Goal: Transaction & Acquisition: Download file/media

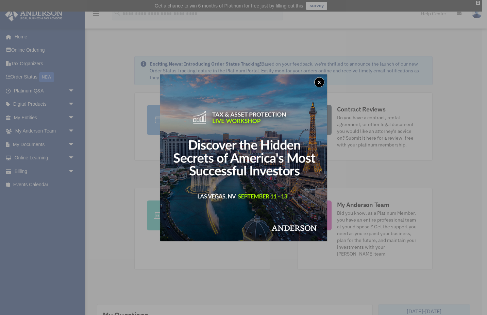
click at [319, 74] on img at bounding box center [243, 157] width 167 height 167
click at [317, 80] on button "x" at bounding box center [319, 82] width 10 height 10
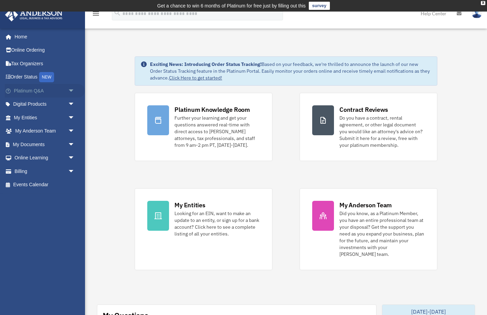
click at [54, 89] on link "Platinum Q&A arrow_drop_down" at bounding box center [45, 91] width 80 height 14
click at [41, 105] on link "Digital Products arrow_drop_down" at bounding box center [45, 105] width 80 height 14
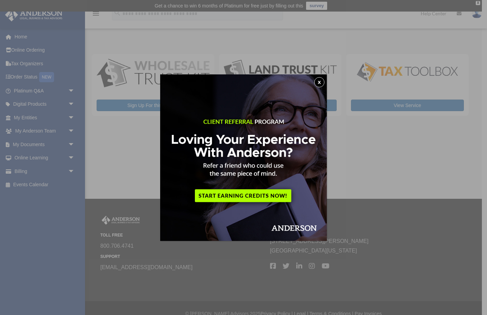
click at [321, 82] on button "x" at bounding box center [319, 82] width 10 height 10
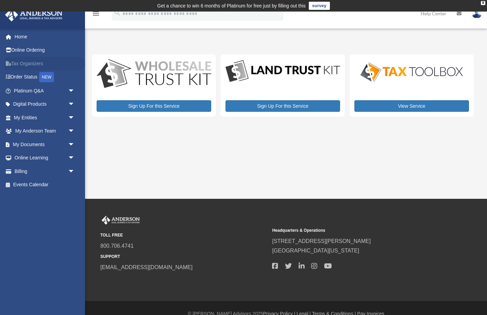
click at [31, 63] on link "Tax Organizers" at bounding box center [45, 64] width 80 height 14
click at [69, 144] on span "arrow_drop_down" at bounding box center [75, 145] width 14 height 14
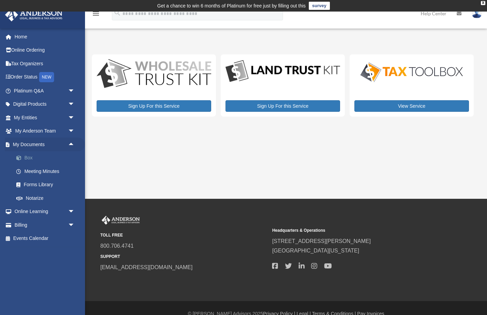
click at [31, 160] on link "Box" at bounding box center [47, 158] width 75 height 14
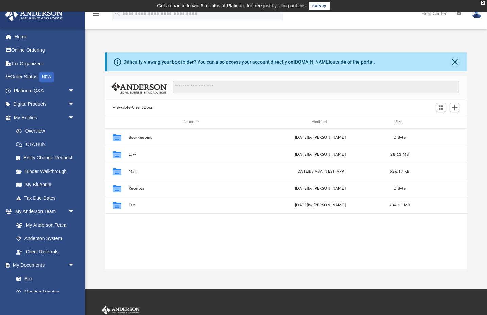
scroll to position [154, 361]
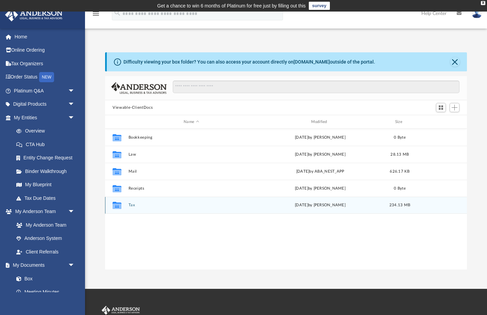
click at [132, 204] on button "Tax" at bounding box center [191, 205] width 126 height 4
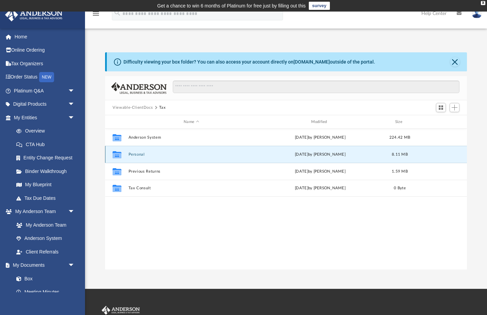
click at [138, 154] on button "Personal" at bounding box center [191, 154] width 126 height 4
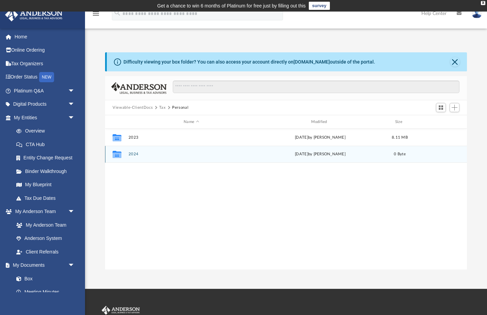
click at [135, 153] on button "2024" at bounding box center [191, 154] width 126 height 4
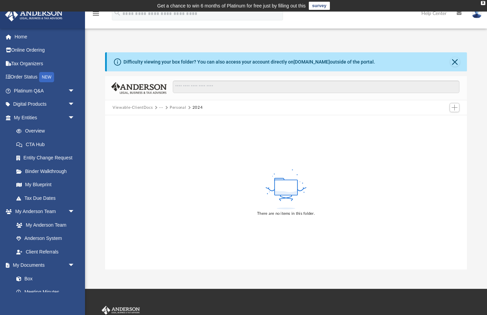
click at [174, 107] on button "Personal" at bounding box center [178, 108] width 16 height 6
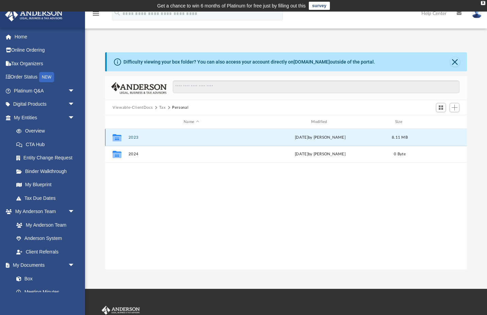
click at [133, 137] on button "2023" at bounding box center [191, 137] width 126 height 4
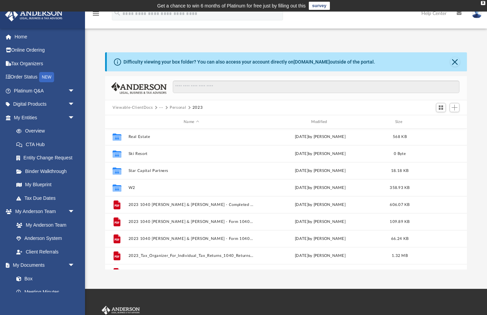
scroll to position [20, 0]
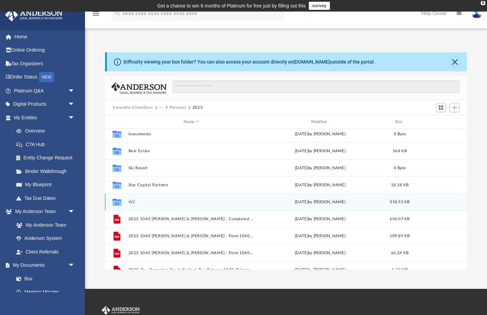
click at [129, 202] on button "W2" at bounding box center [191, 202] width 126 height 4
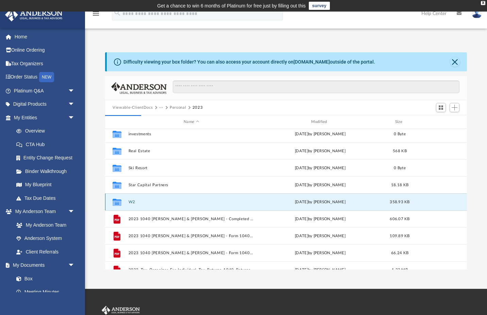
scroll to position [0, 0]
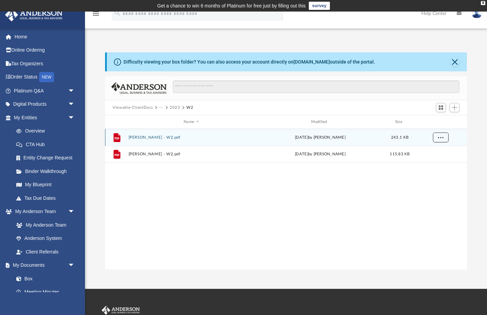
click at [442, 137] on span "More options" at bounding box center [440, 137] width 5 height 4
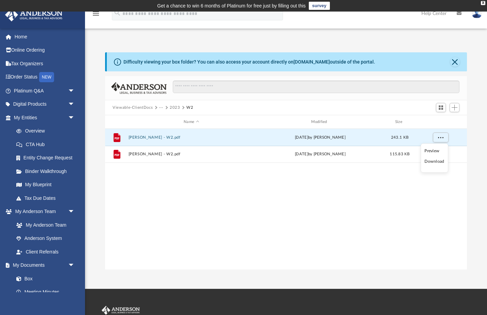
click at [434, 162] on li "Download" at bounding box center [434, 161] width 20 height 7
click at [439, 137] on span "More options" at bounding box center [440, 137] width 5 height 4
click at [142, 139] on button "Jenna - W2.pdf" at bounding box center [191, 137] width 126 height 4
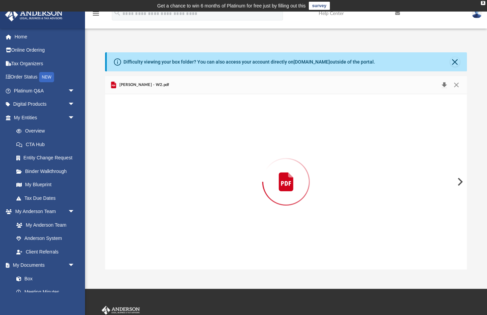
click at [442, 86] on button "Download" at bounding box center [444, 85] width 12 height 10
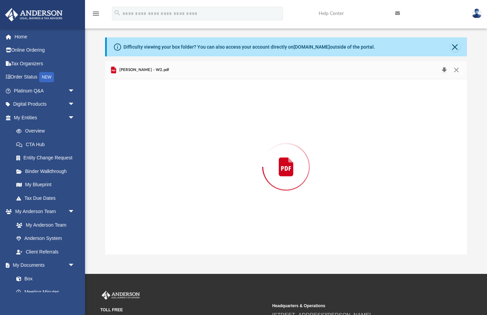
scroll to position [18, 0]
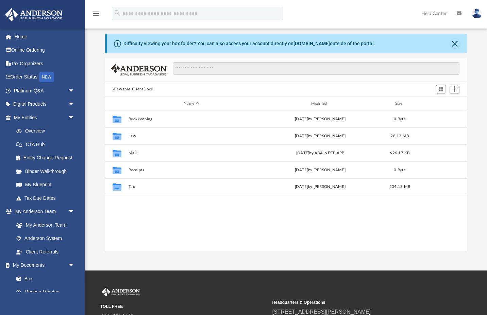
scroll to position [154, 361]
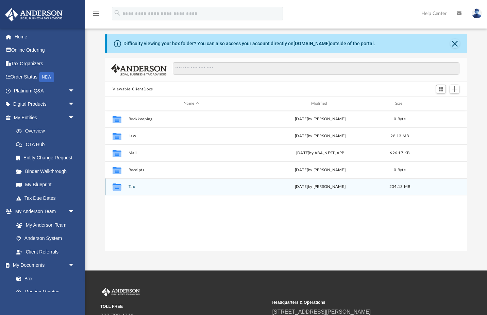
click at [132, 187] on button "Tax" at bounding box center [191, 187] width 126 height 4
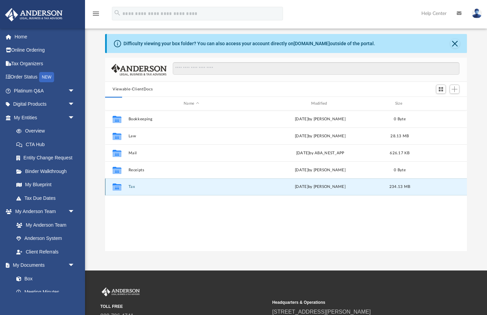
click at [132, 187] on button "Tax" at bounding box center [191, 187] width 126 height 4
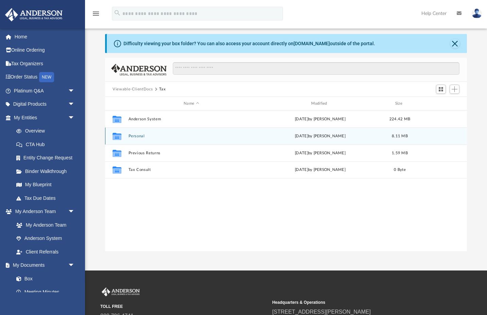
click at [135, 136] on button "Personal" at bounding box center [191, 136] width 126 height 4
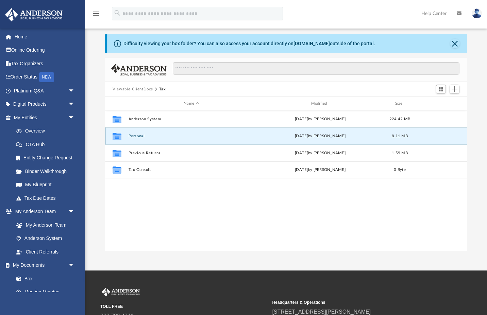
click at [135, 136] on button "Personal" at bounding box center [191, 136] width 126 height 4
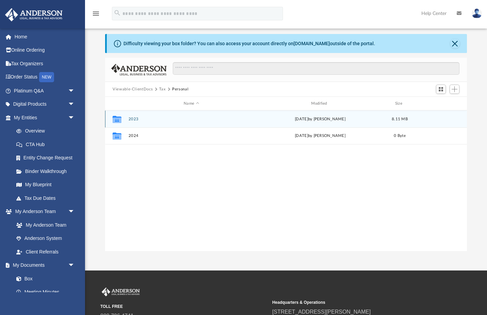
click at [133, 117] on button "2023" at bounding box center [191, 119] width 126 height 4
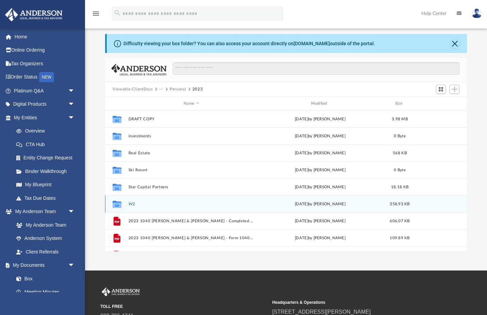
click at [131, 202] on button "W2" at bounding box center [191, 204] width 126 height 4
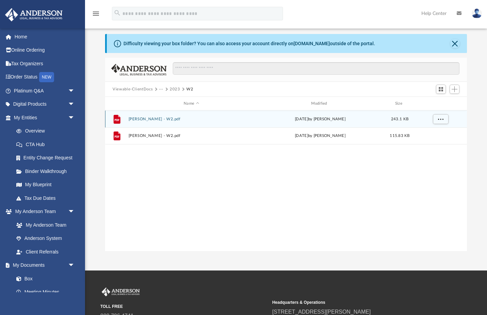
click at [146, 119] on button "Jenna - W2.pdf" at bounding box center [191, 119] width 126 height 4
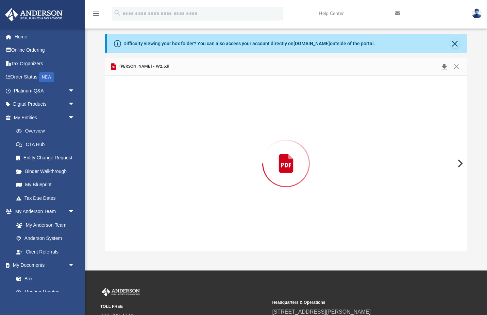
click at [443, 66] on button "Download" at bounding box center [444, 67] width 12 height 10
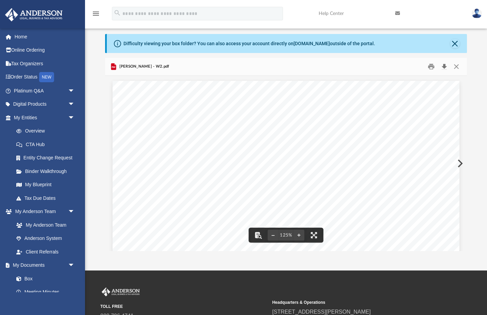
click at [445, 64] on button "Download" at bounding box center [444, 67] width 12 height 11
